Goal: Find specific page/section: Find specific page/section

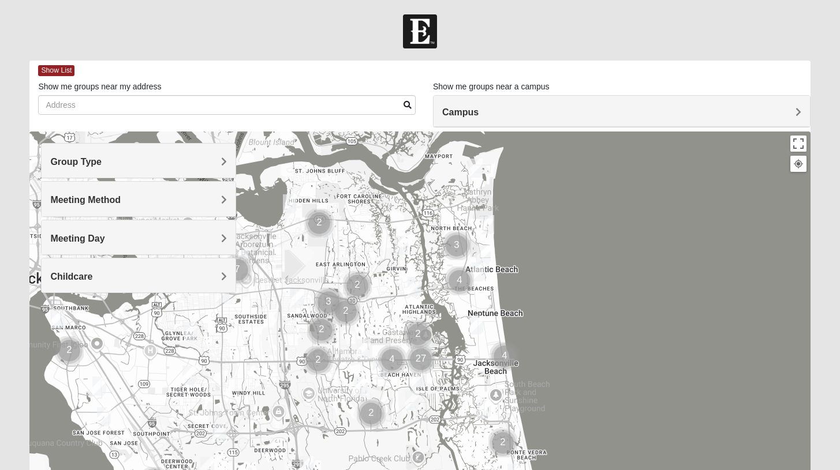
click at [88, 166] on span "Group Type" at bounding box center [75, 162] width 51 height 10
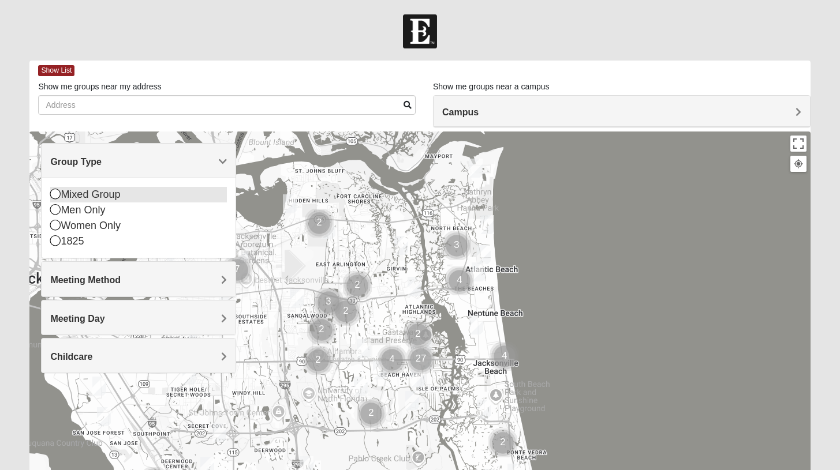
click at [84, 192] on div "Mixed Group" at bounding box center [138, 195] width 177 height 16
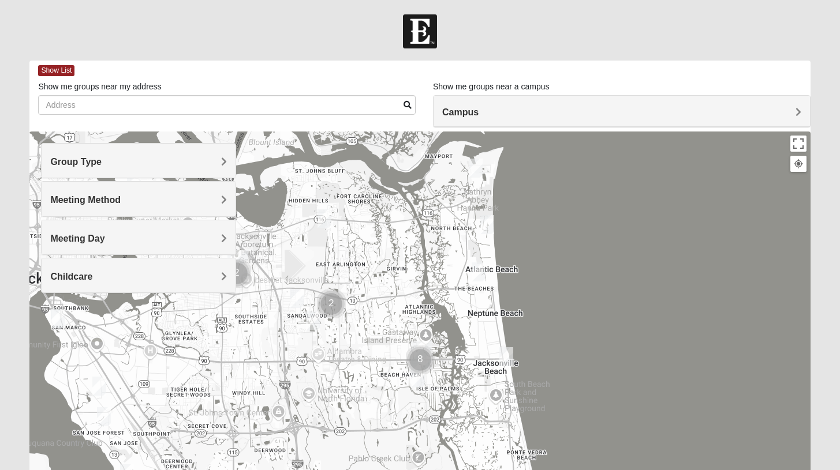
click at [83, 202] on span "Meeting Method" at bounding box center [85, 200] width 70 height 10
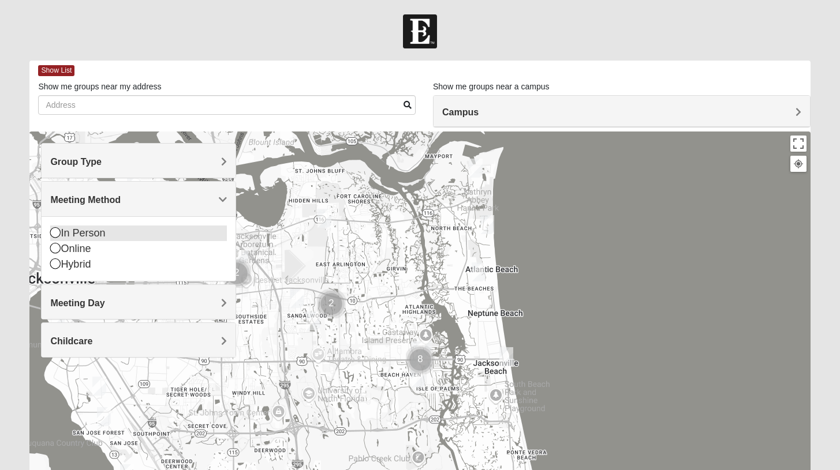
click at [77, 230] on div "In Person" at bounding box center [138, 234] width 177 height 16
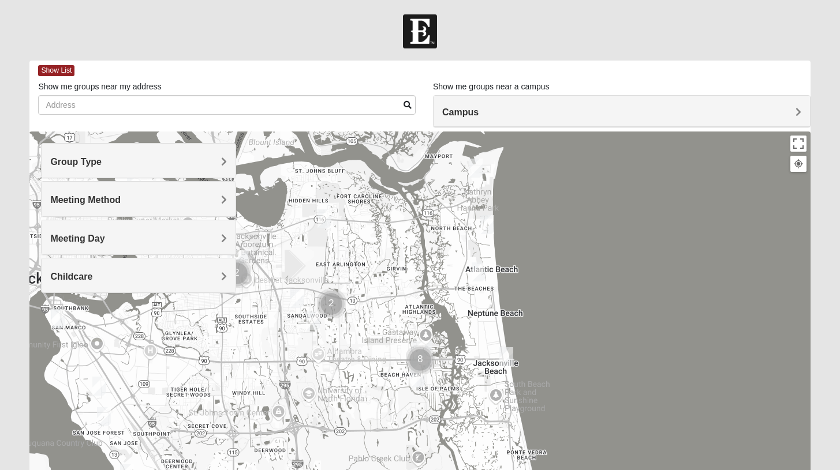
click at [79, 238] on span "Meeting Day" at bounding box center [77, 239] width 54 height 10
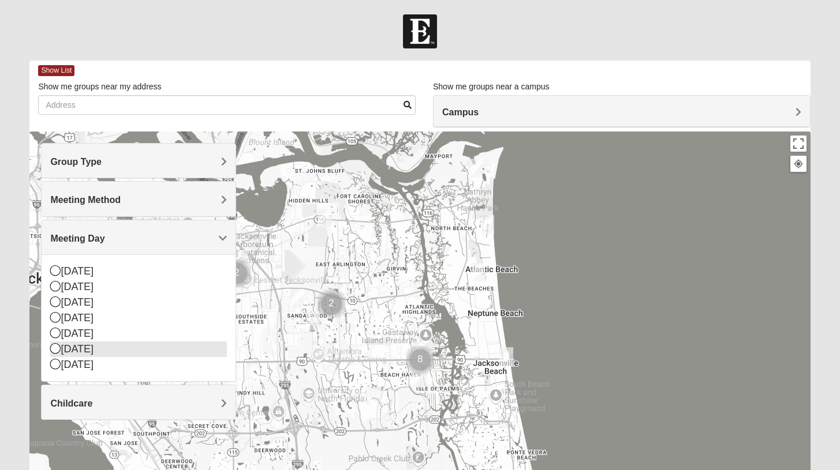
click at [76, 350] on div "[DATE]" at bounding box center [138, 350] width 177 height 16
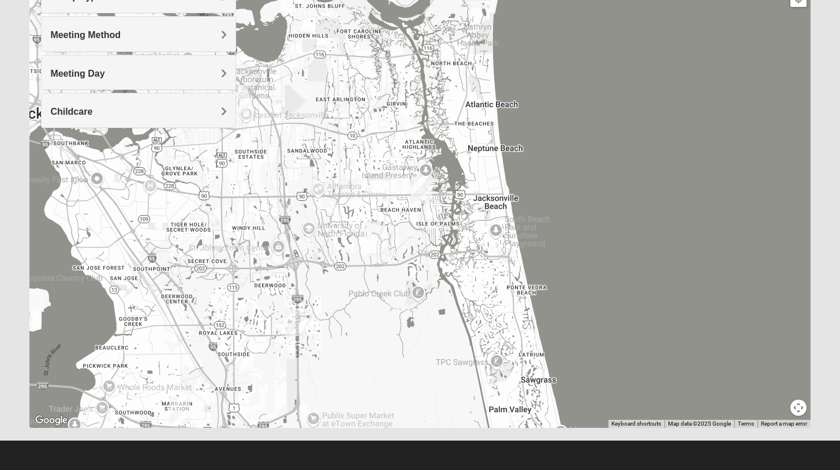
scroll to position [165, 0]
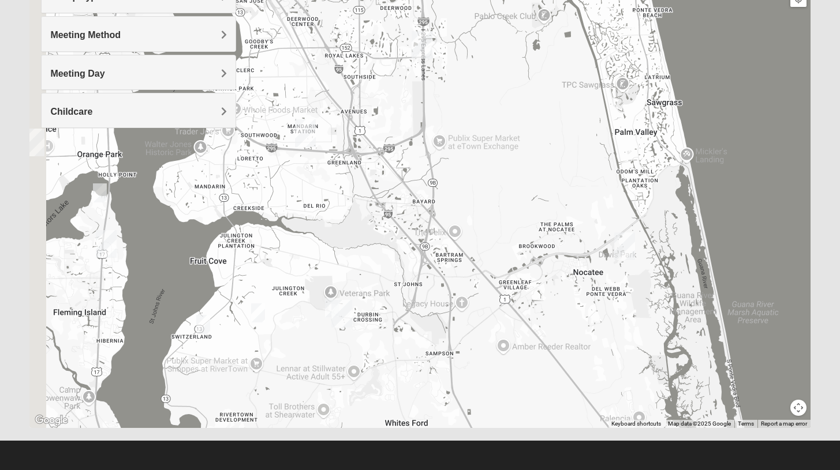
drag, startPoint x: 458, startPoint y: 296, endPoint x: 585, endPoint y: 12, distance: 310.8
click at [585, 12] on div at bounding box center [419, 198] width 780 height 462
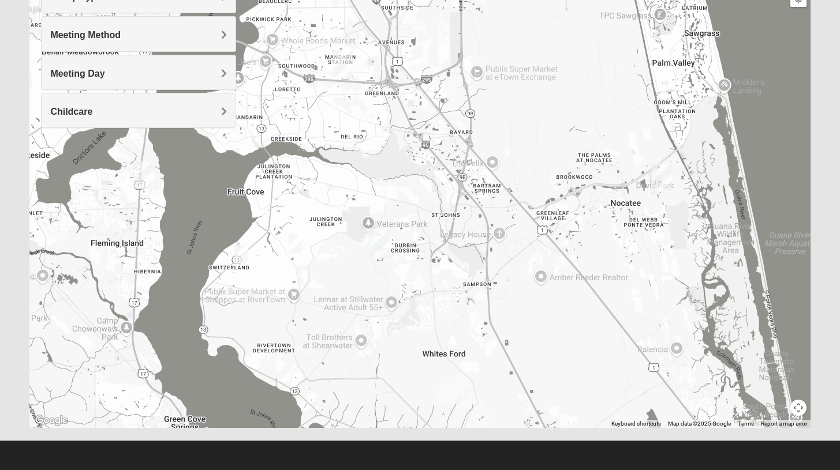
drag, startPoint x: 511, startPoint y: 173, endPoint x: 550, endPoint y: 108, distance: 76.1
click at [550, 108] on div at bounding box center [419, 198] width 780 height 462
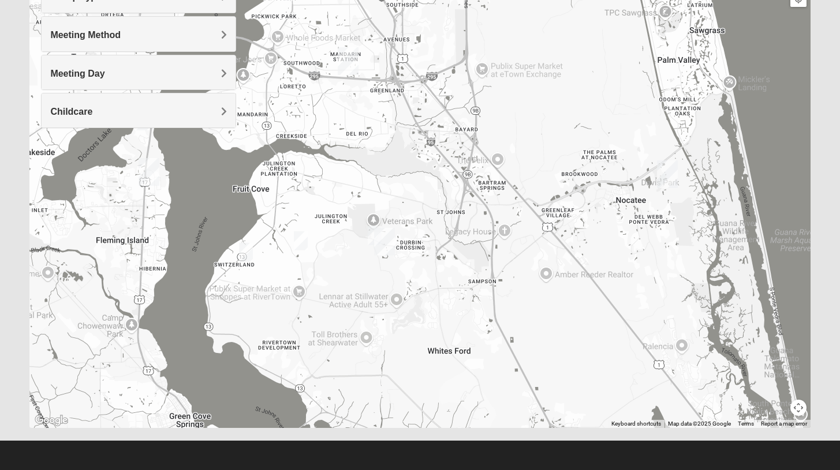
click at [372, 231] on img "On-campus Mixed Galloway 32259" at bounding box center [375, 235] width 14 height 19
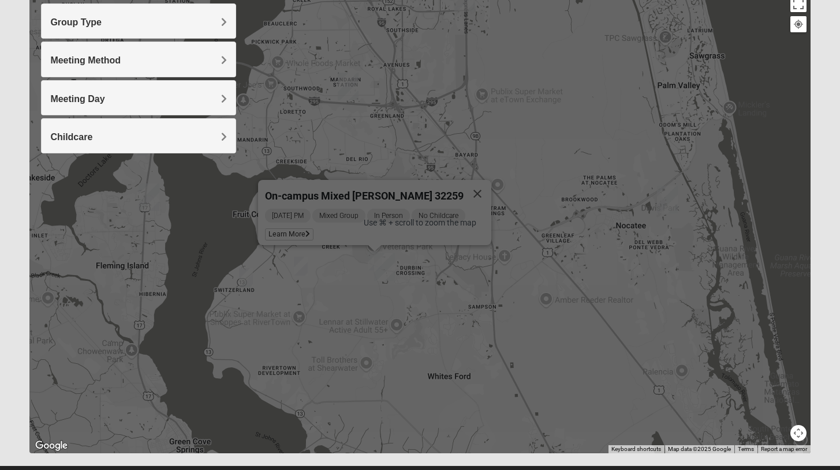
scroll to position [139, 0]
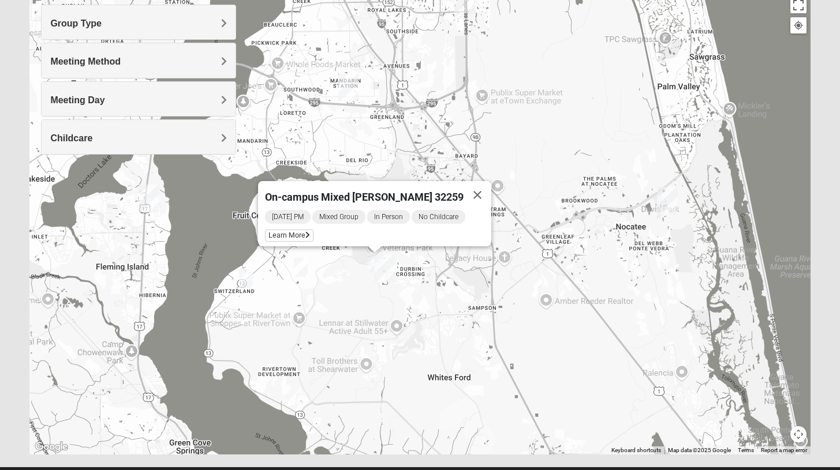
click at [399, 285] on div "On-campus Mixed [PERSON_NAME] 32259 [DATE] PM Mixed Group In Person No Childcar…" at bounding box center [419, 224] width 780 height 462
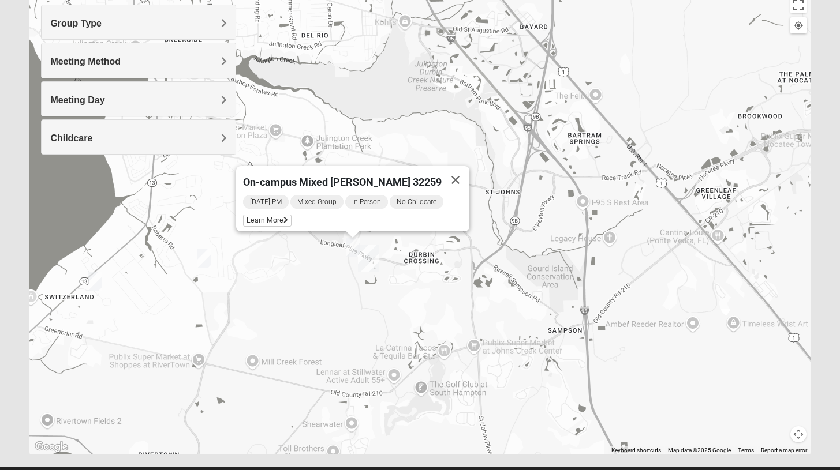
click at [330, 285] on div "On-campus Mixed [PERSON_NAME] 32259 [DATE] PM Mixed Group In Person No Childcar…" at bounding box center [419, 224] width 780 height 462
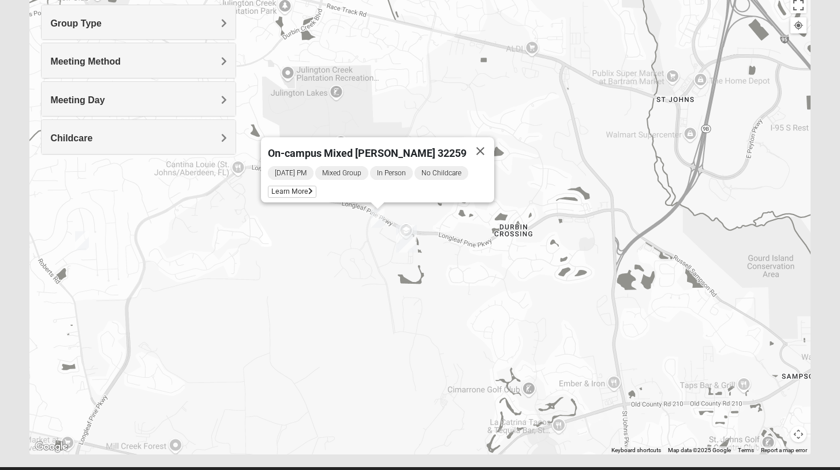
click at [354, 264] on div "On-campus Mixed [PERSON_NAME] 32259 [DATE] PM Mixed Group In Person No Childcar…" at bounding box center [419, 224] width 780 height 462
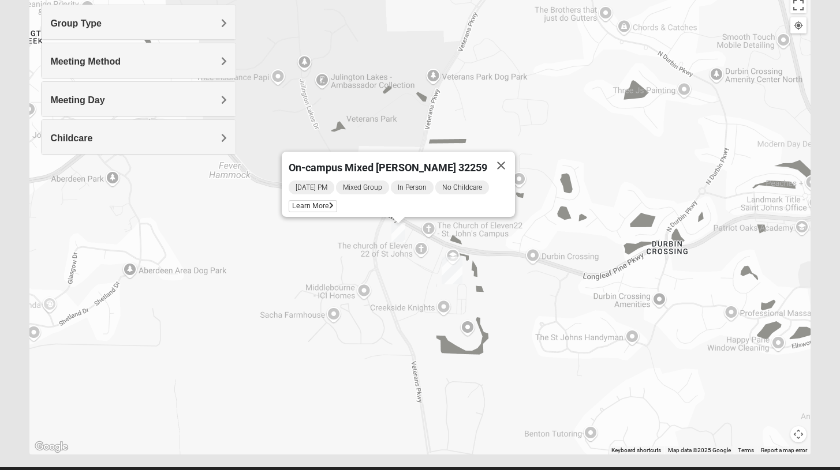
drag, startPoint x: 403, startPoint y: 268, endPoint x: 398, endPoint y: 320, distance: 52.7
click at [398, 320] on div "On-campus Mixed [PERSON_NAME] 32259 [DATE] PM Mixed Group In Person No Childcar…" at bounding box center [419, 224] width 780 height 462
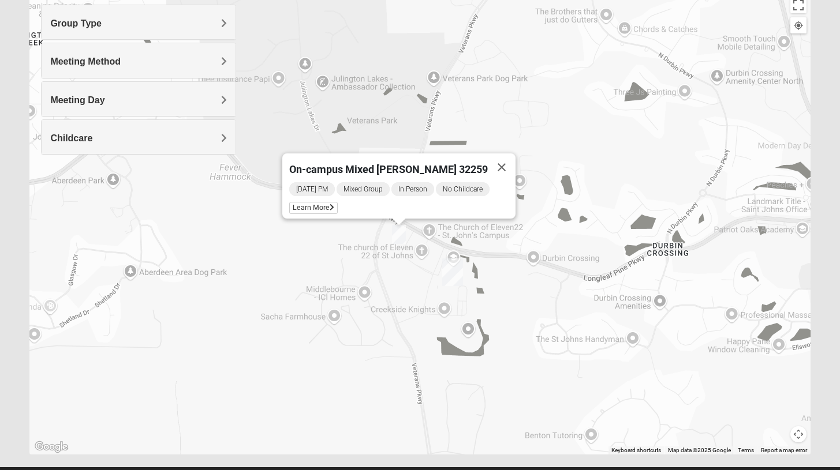
click at [397, 234] on img "On-campus Mixed Galloway 32259" at bounding box center [399, 234] width 14 height 19
